Goal: Task Accomplishment & Management: Manage account settings

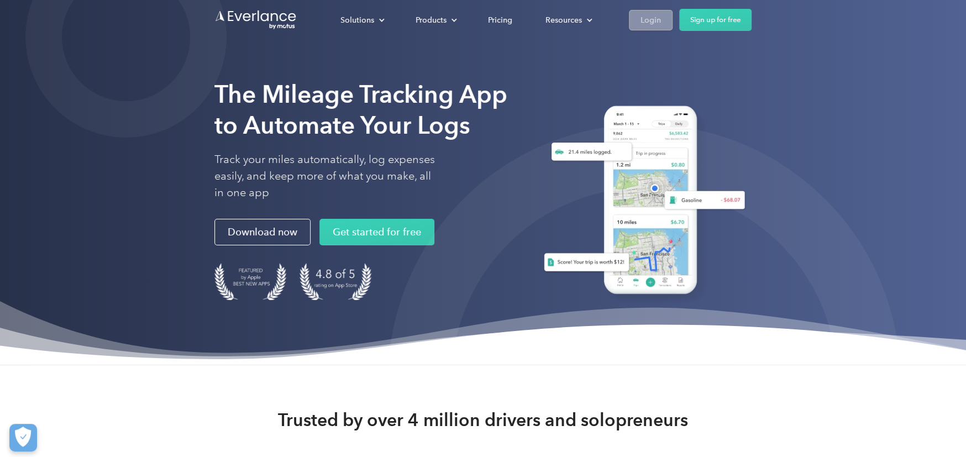
click at [653, 23] on div "Login" at bounding box center [651, 20] width 20 height 14
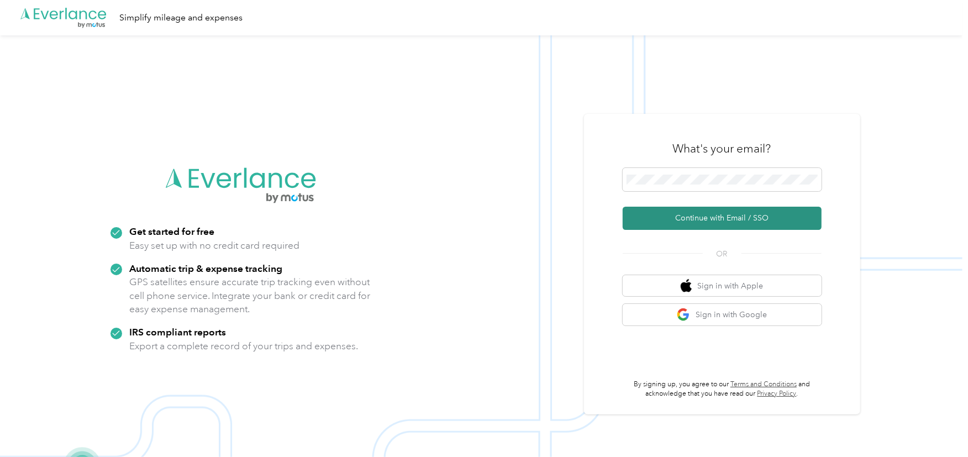
click at [685, 222] on button "Continue with Email / SSO" at bounding box center [722, 218] width 199 height 23
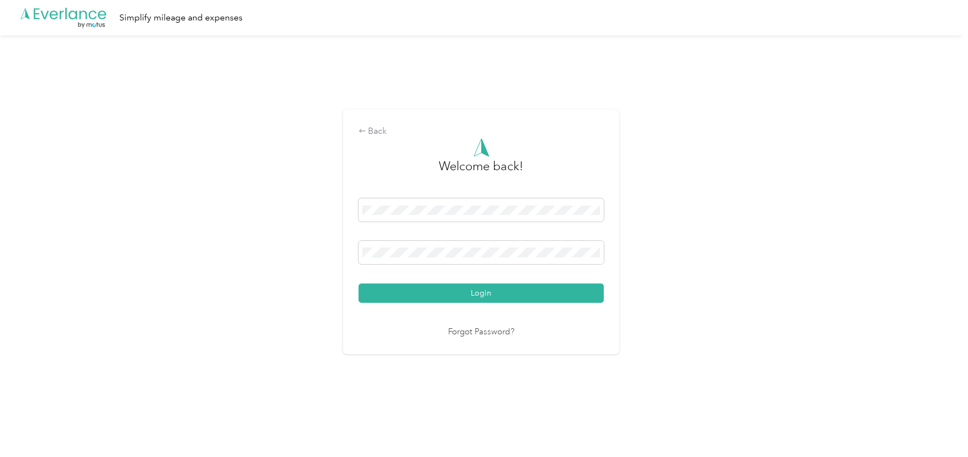
click at [459, 291] on button "Login" at bounding box center [481, 293] width 245 height 19
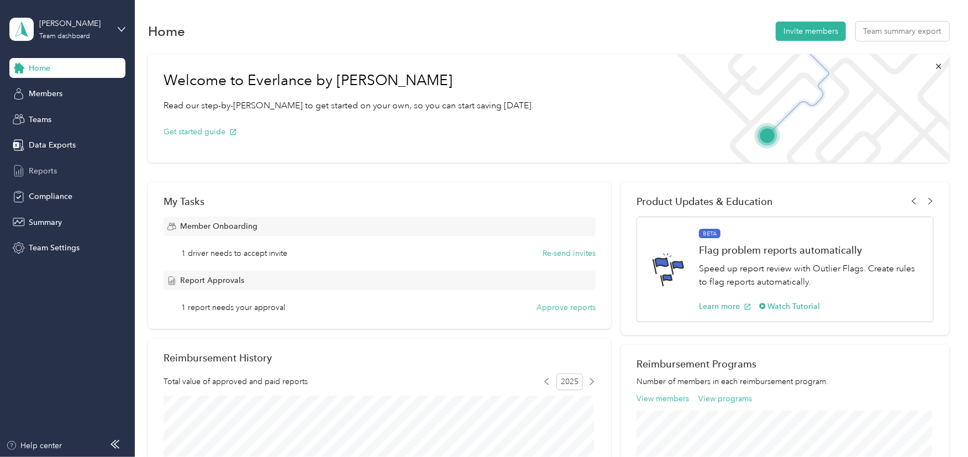
click at [40, 165] on span "Reports" at bounding box center [43, 171] width 28 height 12
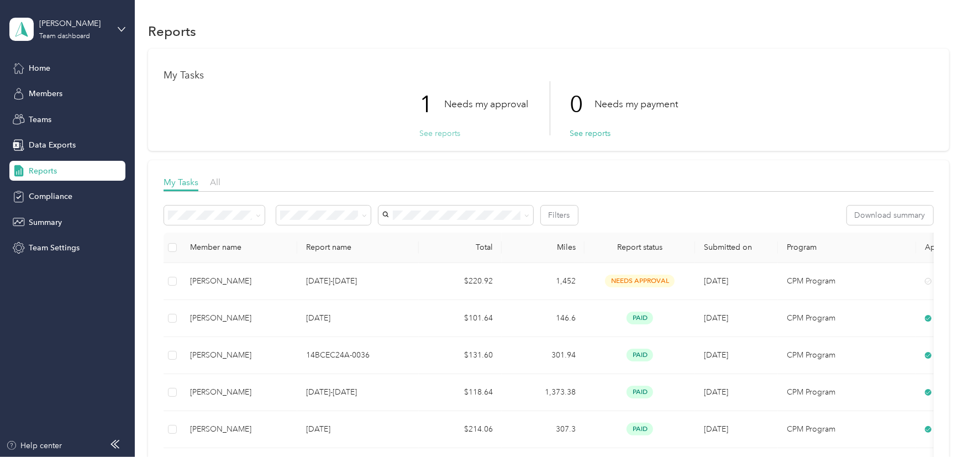
click at [436, 136] on button "See reports" at bounding box center [439, 134] width 41 height 12
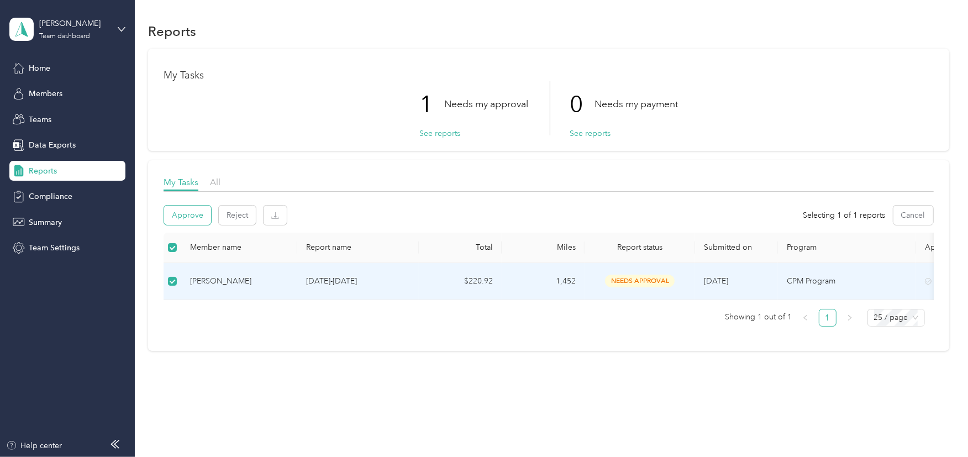
click at [185, 215] on button "Approve" at bounding box center [187, 215] width 47 height 19
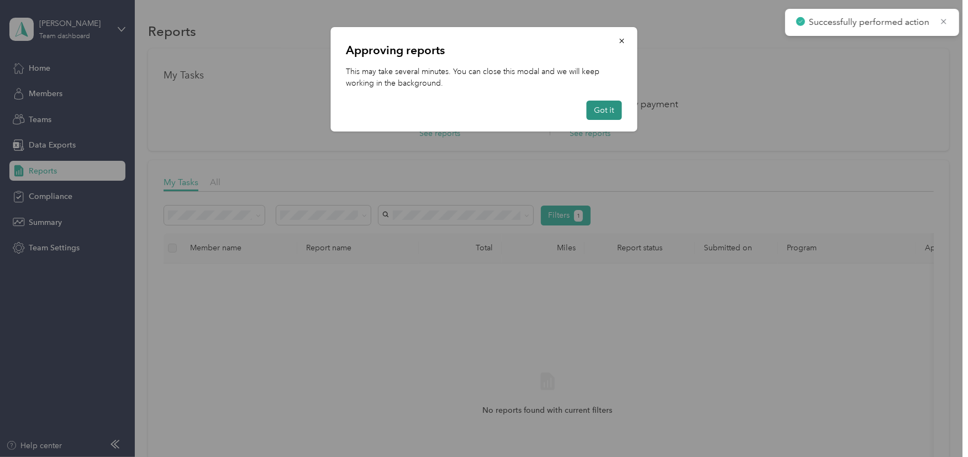
click at [610, 111] on button "Got it" at bounding box center [604, 110] width 35 height 19
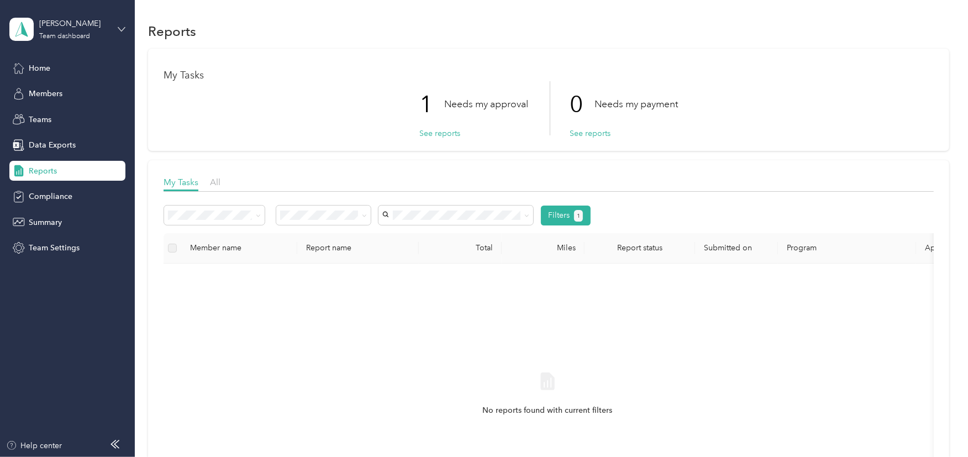
click at [118, 27] on icon at bounding box center [121, 29] width 7 height 4
click at [64, 114] on div "Personal dashboard" at bounding box center [54, 115] width 70 height 12
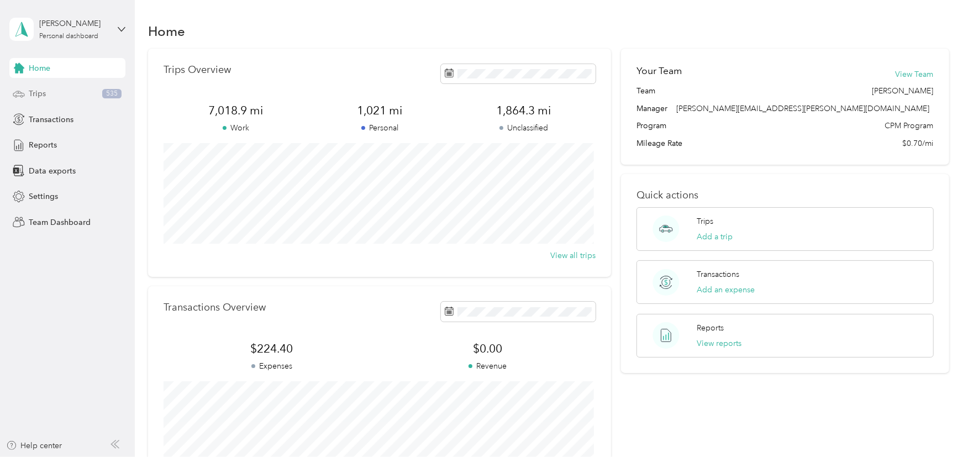
click at [43, 96] on span "Trips" at bounding box center [37, 94] width 17 height 12
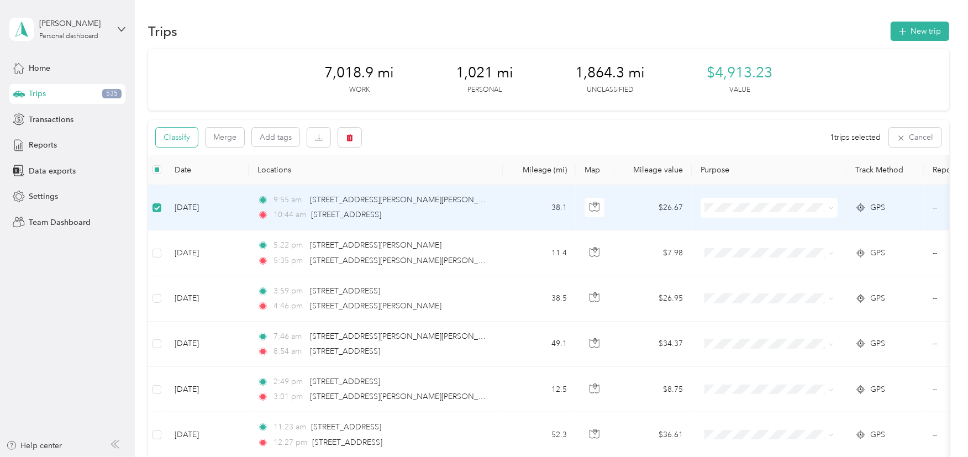
click at [178, 139] on button "Classify" at bounding box center [177, 137] width 42 height 19
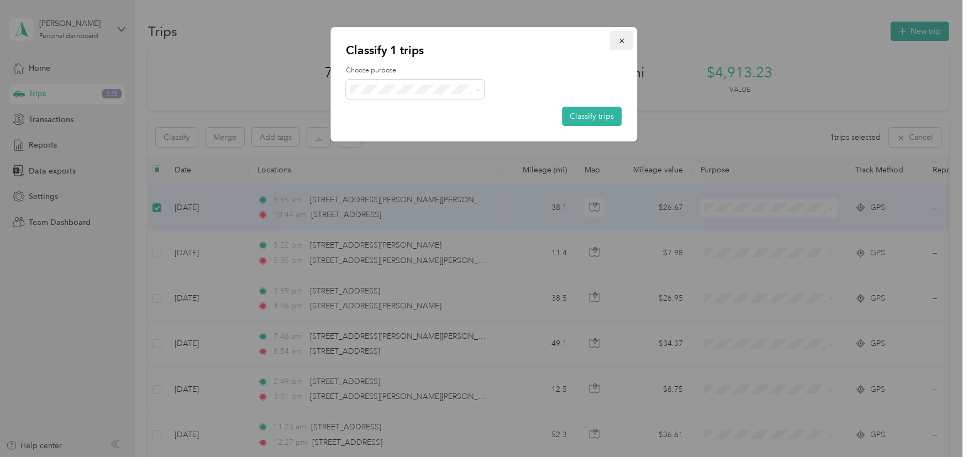
click at [628, 40] on button "button" at bounding box center [622, 40] width 23 height 19
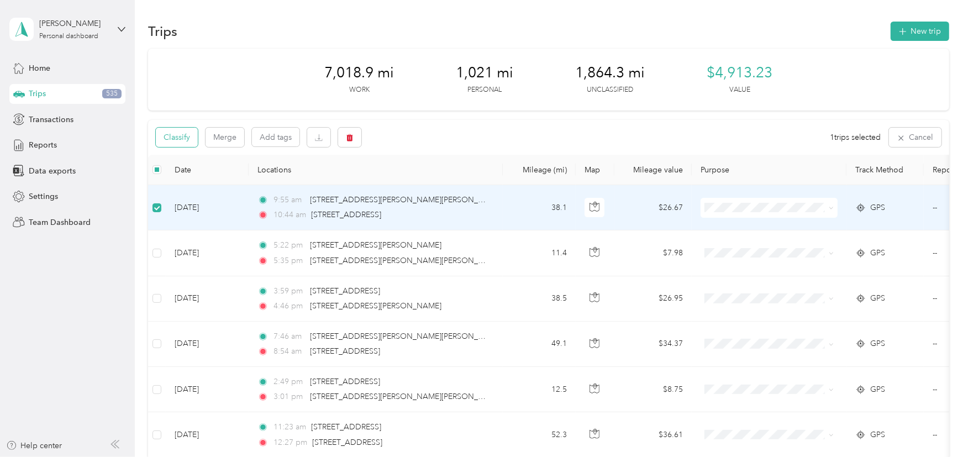
click at [177, 137] on button "Classify" at bounding box center [177, 137] width 42 height 19
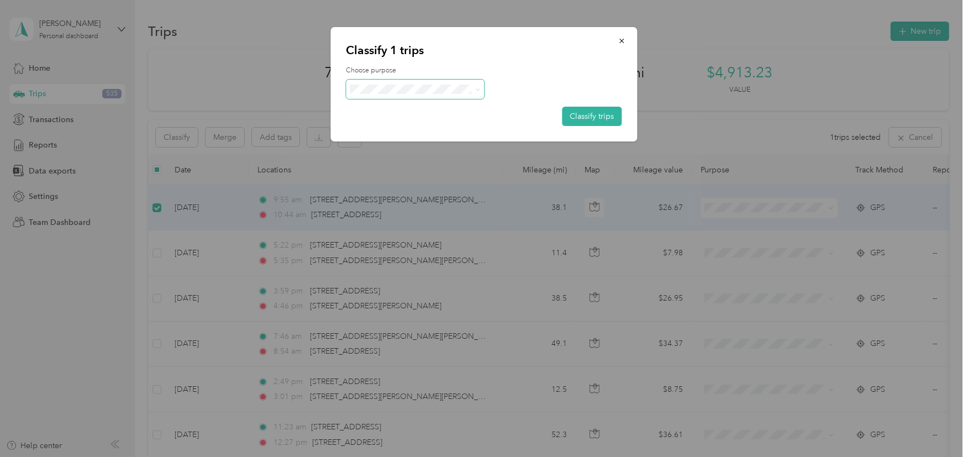
click at [481, 86] on span at bounding box center [416, 89] width 138 height 19
click at [475, 87] on icon at bounding box center [477, 89] width 5 height 5
click at [436, 107] on span "Cuyahoga DD" at bounding box center [425, 109] width 103 height 12
click at [588, 115] on button "Classify trips" at bounding box center [593, 116] width 60 height 19
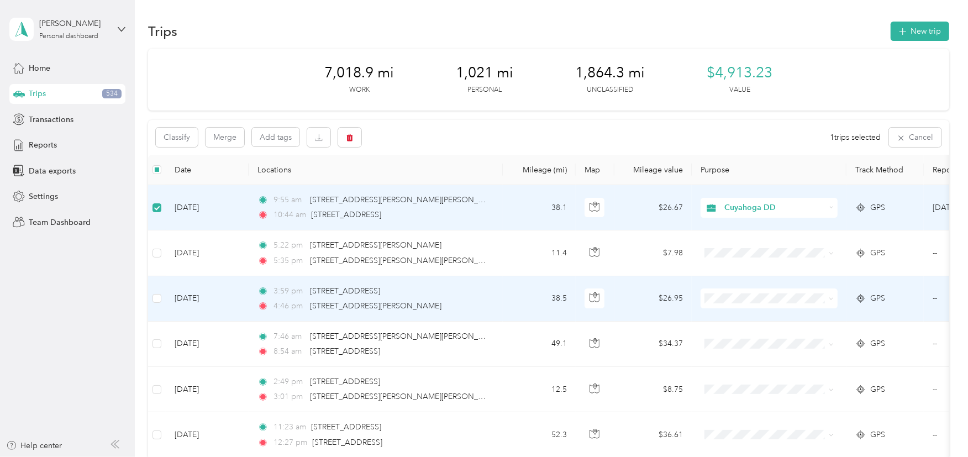
click at [163, 302] on td at bounding box center [157, 298] width 18 height 45
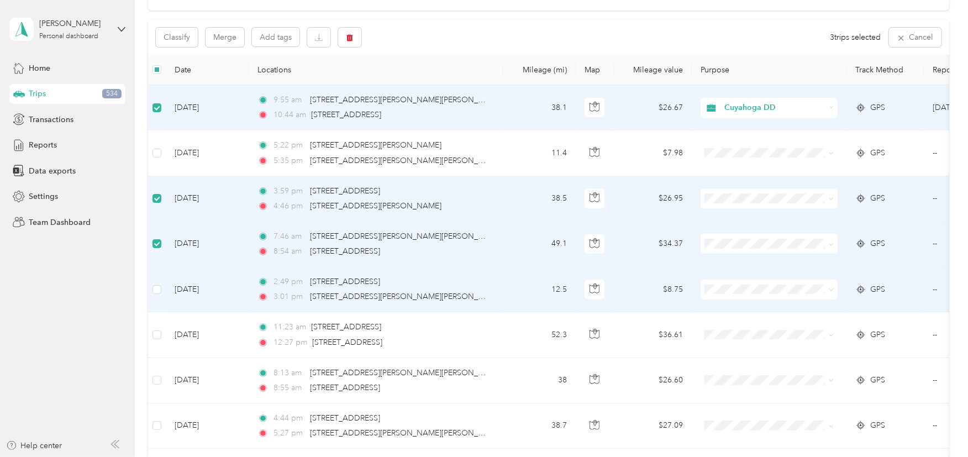
scroll to position [166, 0]
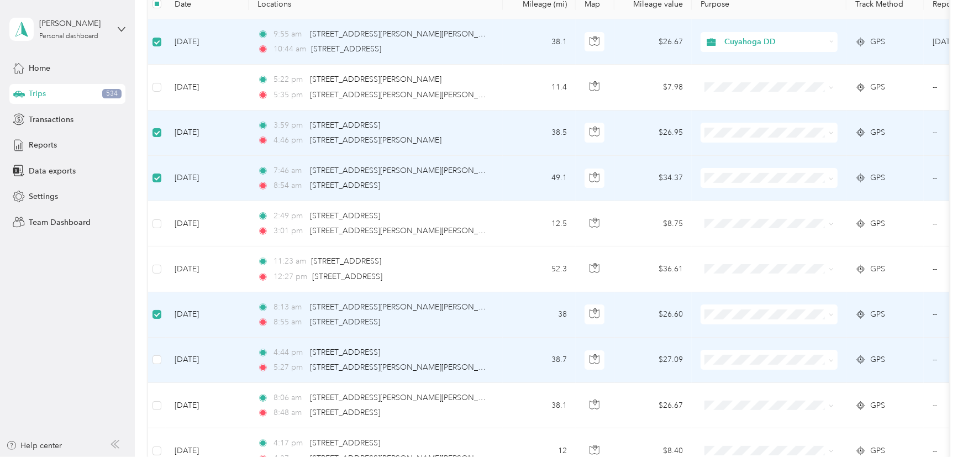
click at [161, 361] on td at bounding box center [157, 360] width 18 height 45
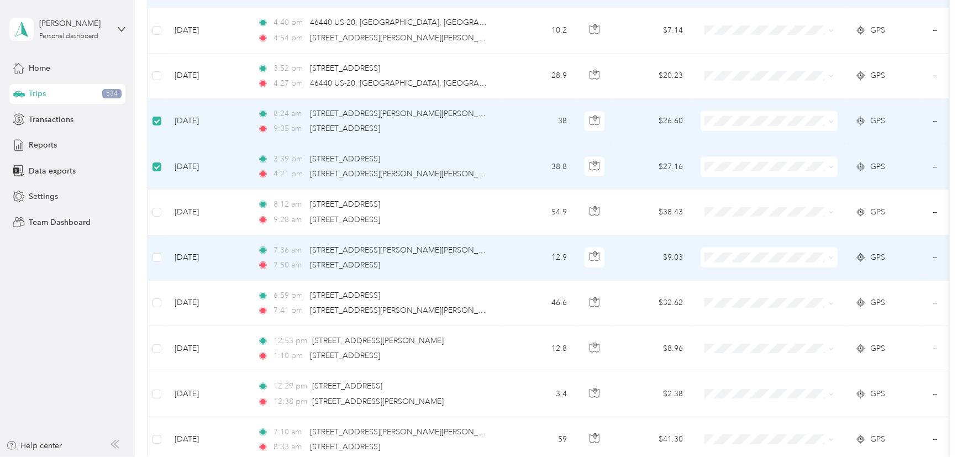
scroll to position [774, 0]
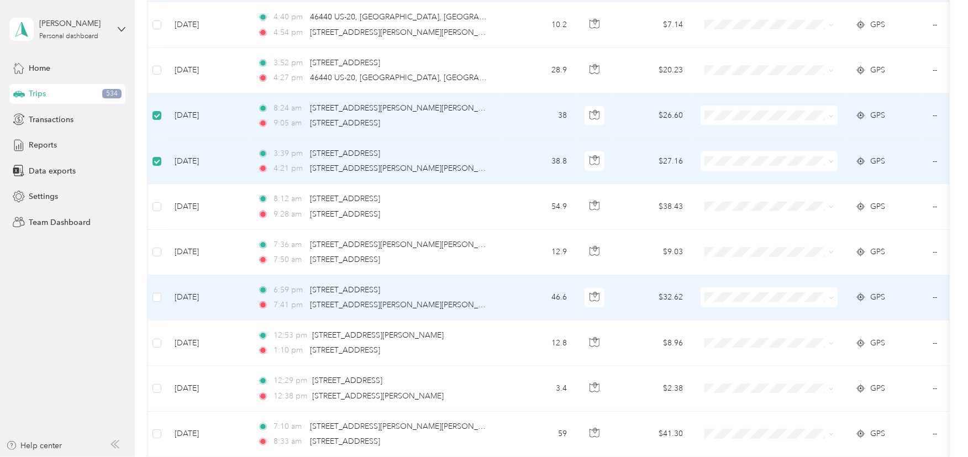
click at [161, 297] on td at bounding box center [157, 297] width 18 height 45
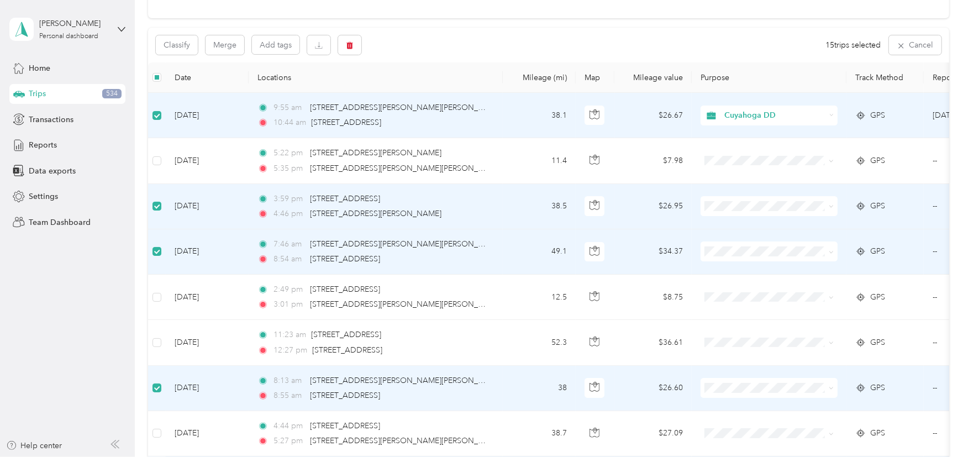
scroll to position [0, 0]
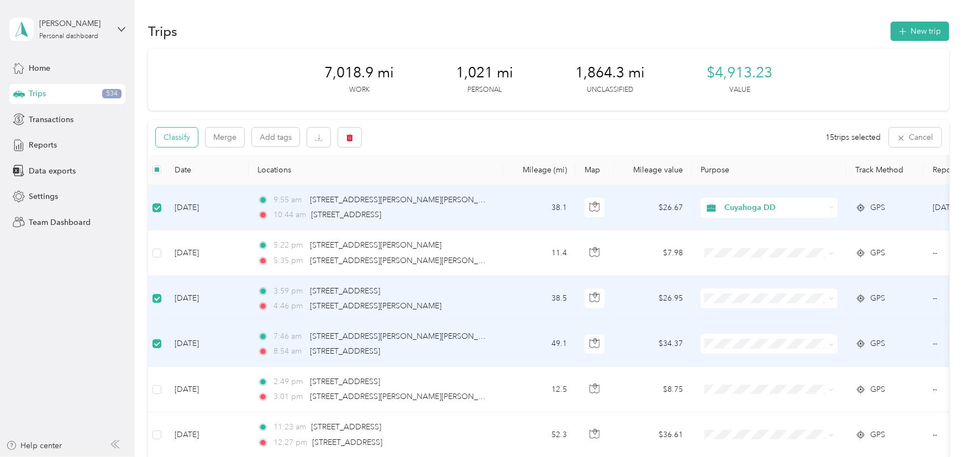
click at [184, 139] on button "Classify" at bounding box center [177, 137] width 42 height 19
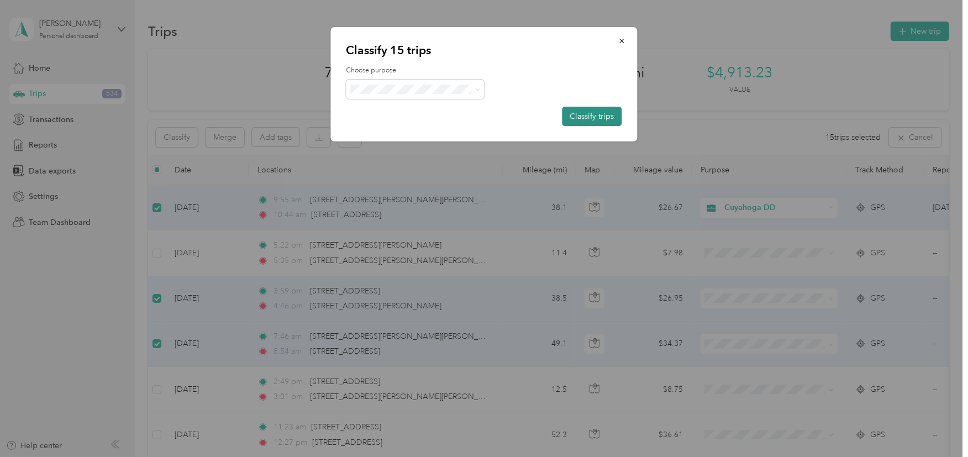
click at [581, 116] on button "Classify trips" at bounding box center [593, 116] width 60 height 19
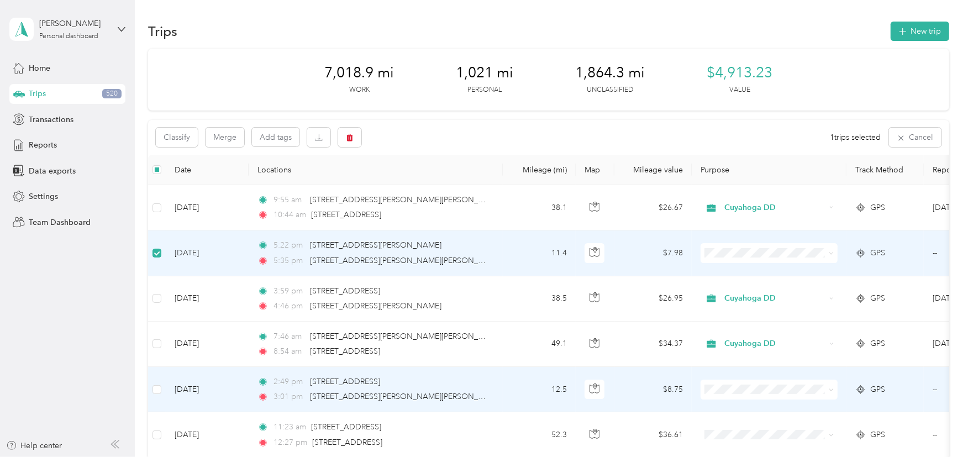
click at [165, 389] on td at bounding box center [157, 389] width 18 height 45
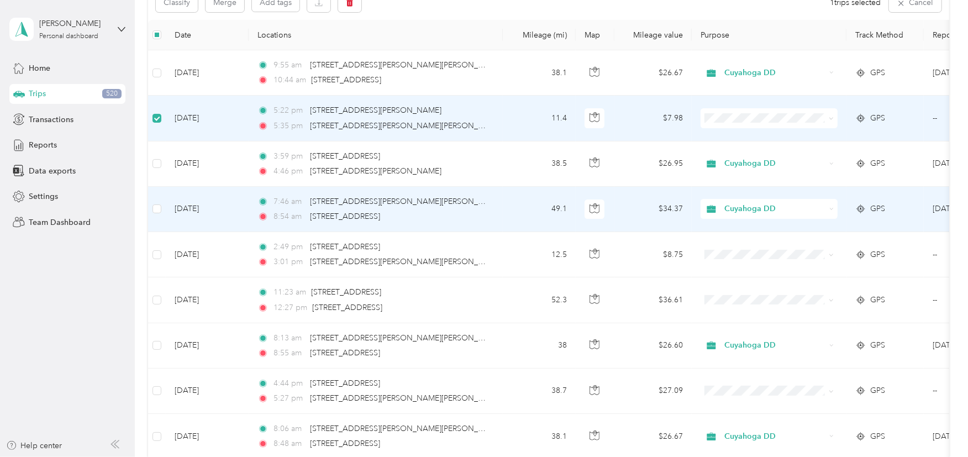
scroll to position [166, 0]
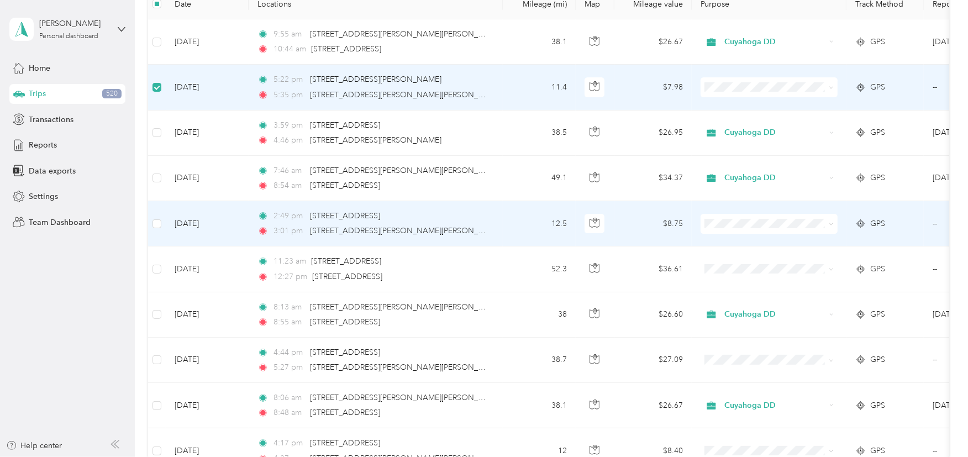
click at [161, 224] on td at bounding box center [157, 223] width 18 height 45
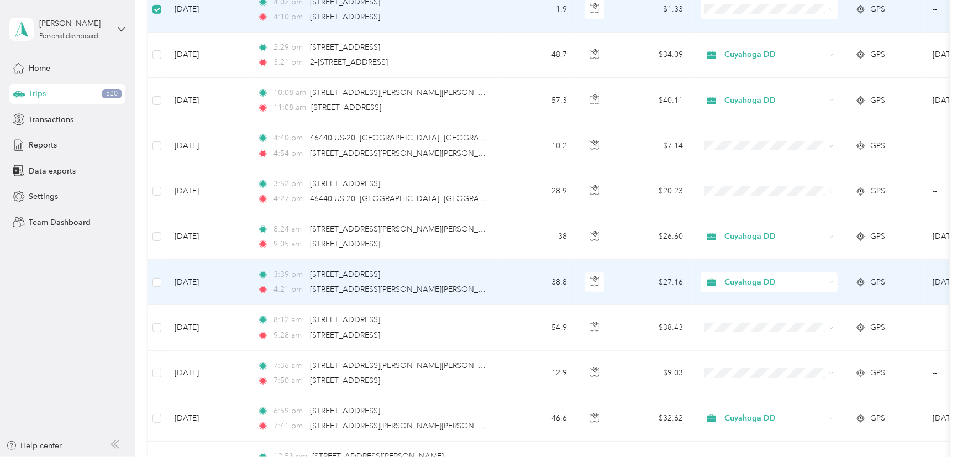
scroll to position [663, 0]
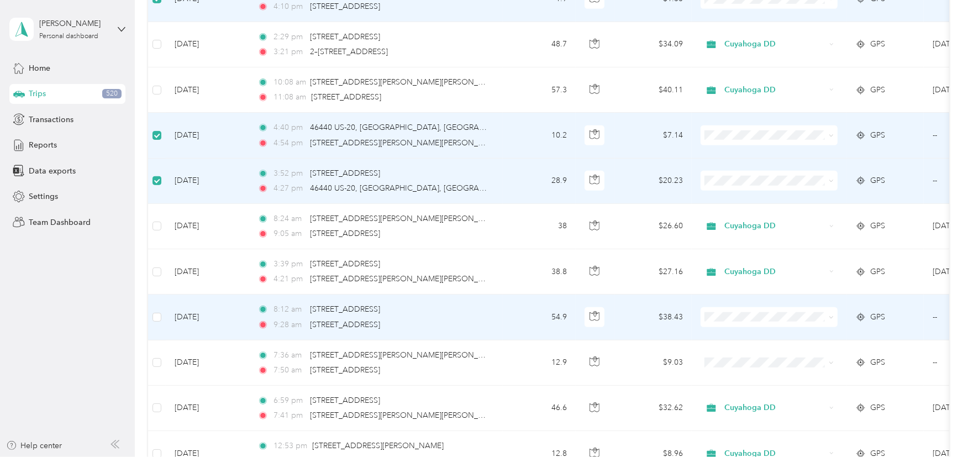
click at [165, 316] on td at bounding box center [157, 317] width 18 height 45
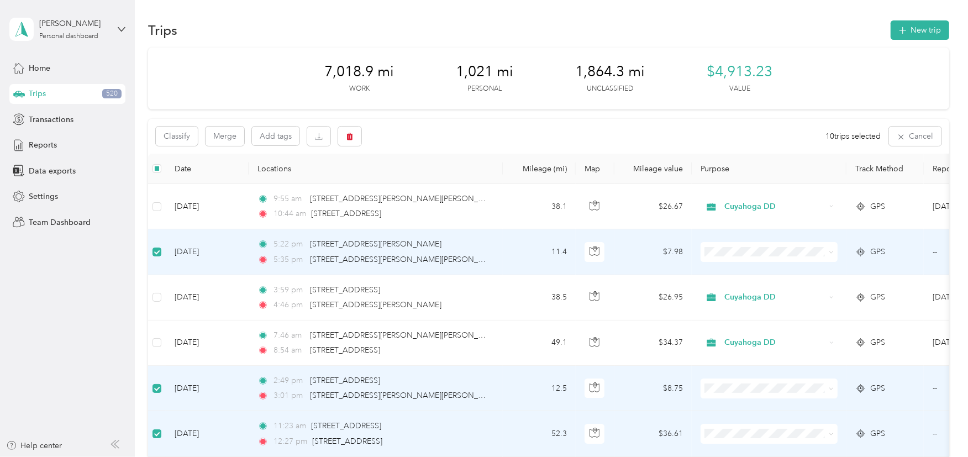
scroll to position [0, 0]
click at [195, 139] on button "Classify" at bounding box center [177, 137] width 42 height 19
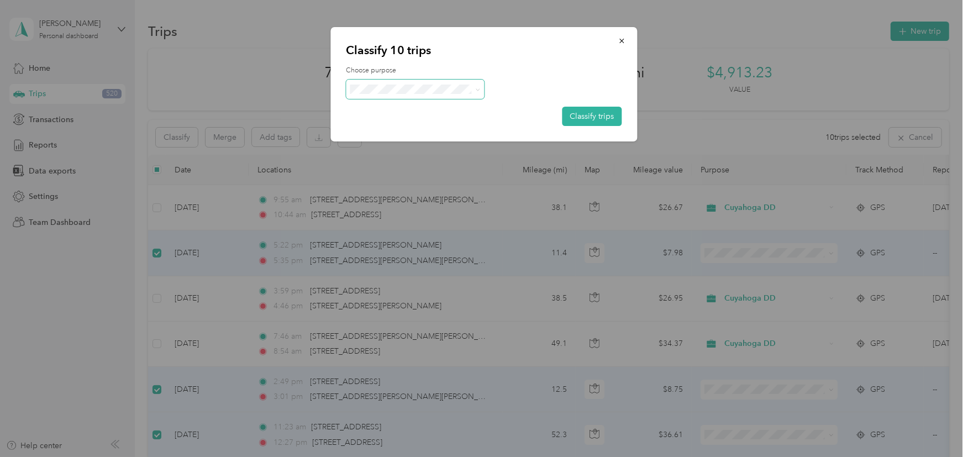
click at [475, 90] on icon at bounding box center [477, 89] width 5 height 5
click at [448, 123] on span "Personal" at bounding box center [425, 129] width 103 height 12
click at [574, 114] on button "Classify trips" at bounding box center [593, 116] width 60 height 19
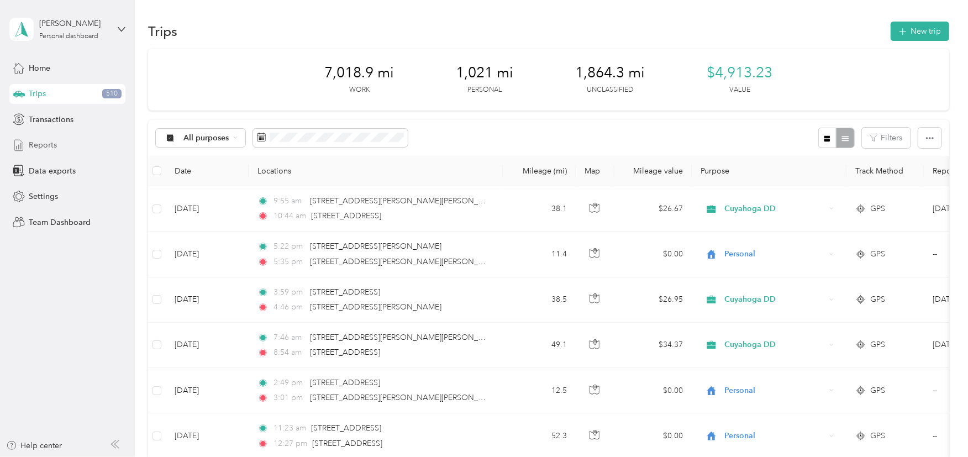
click at [32, 143] on span "Reports" at bounding box center [43, 145] width 28 height 12
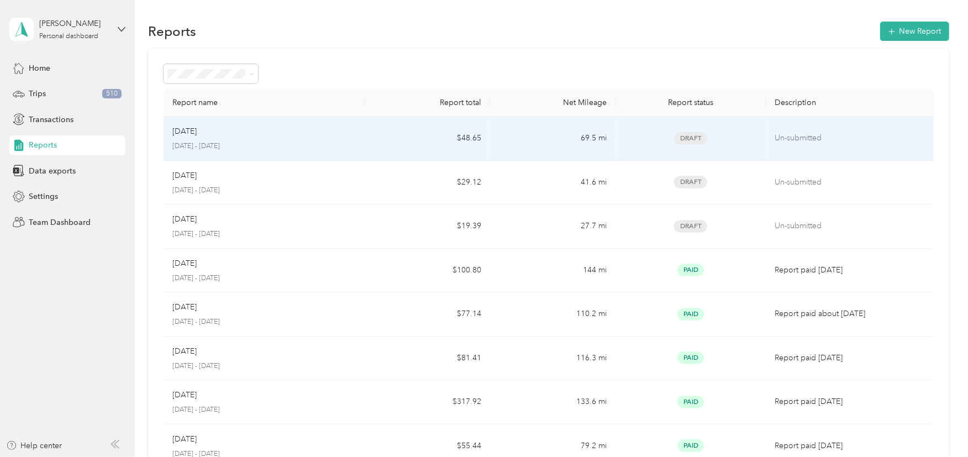
click at [182, 141] on p "[DATE] - [DATE]" at bounding box center [263, 146] width 183 height 10
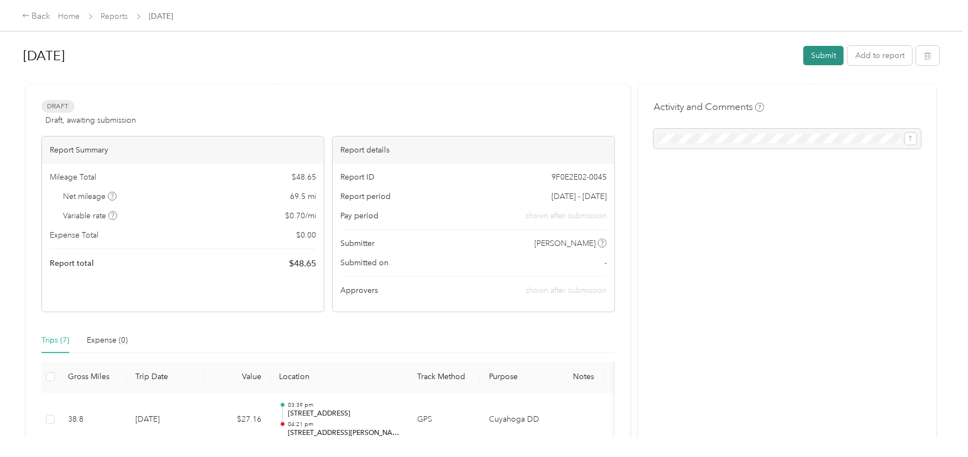
click at [820, 57] on button "Submit" at bounding box center [824, 55] width 40 height 19
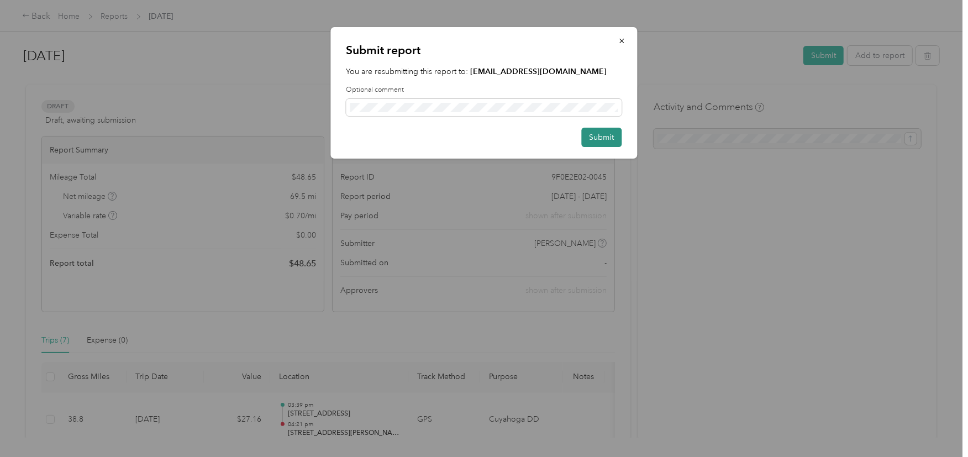
click at [603, 139] on button "Submit" at bounding box center [602, 137] width 40 height 19
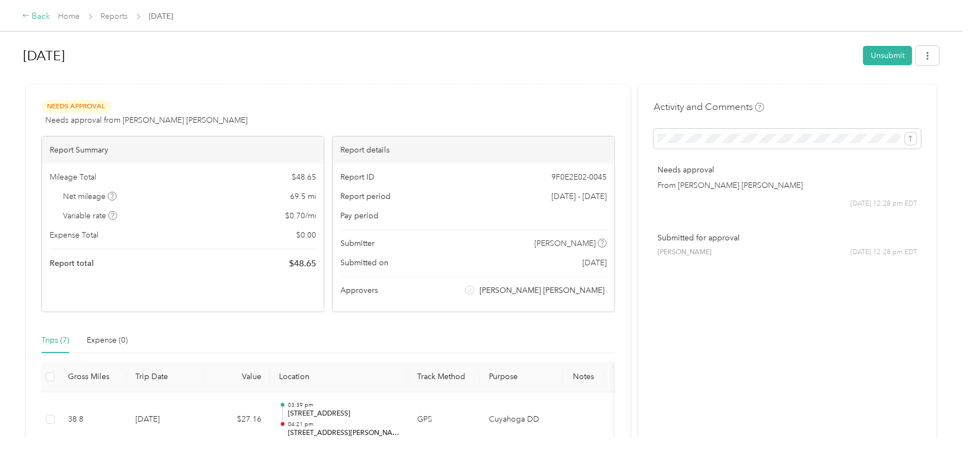
click at [24, 17] on icon at bounding box center [26, 16] width 8 height 8
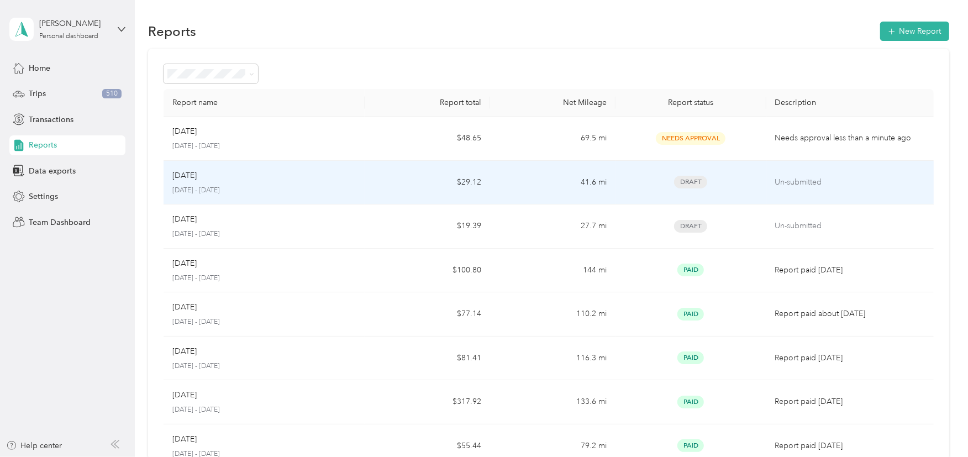
click at [185, 179] on p "[DATE]" at bounding box center [184, 176] width 24 height 12
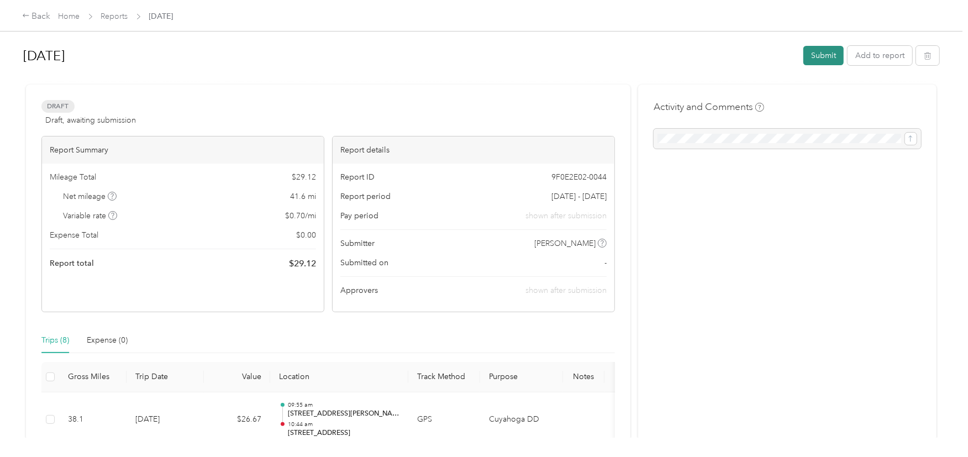
click at [825, 55] on button "Submit" at bounding box center [824, 55] width 40 height 19
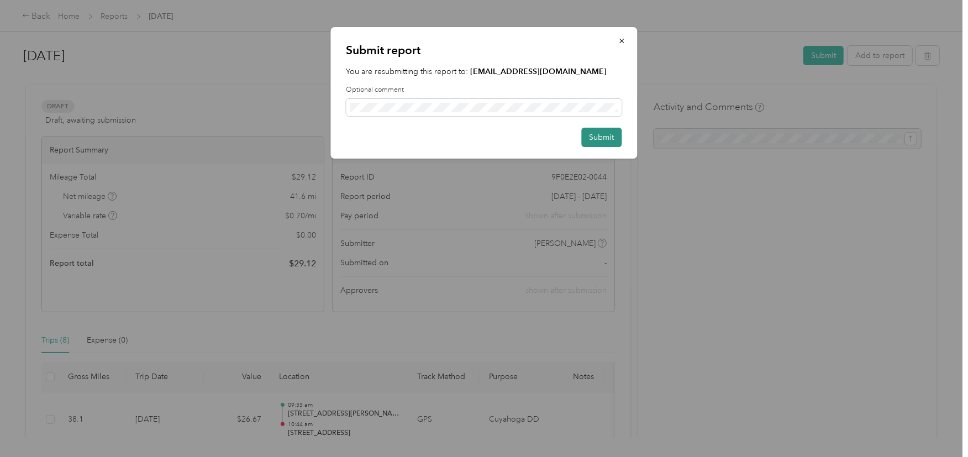
click at [599, 140] on button "Submit" at bounding box center [602, 137] width 40 height 19
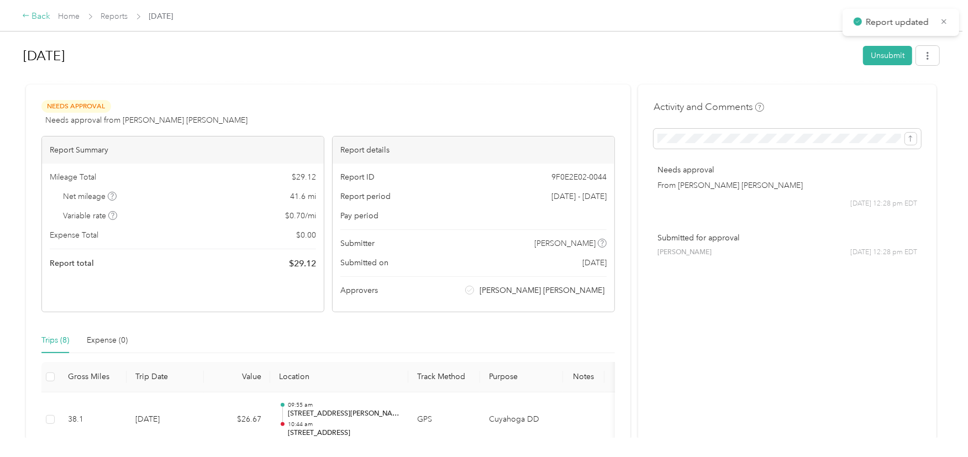
click at [25, 15] on icon at bounding box center [26, 16] width 8 height 8
